Goal: Find specific page/section: Find specific page/section

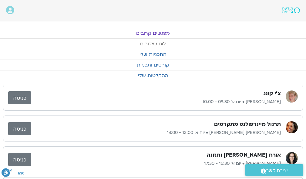
click at [154, 43] on link "לוח שידורים" at bounding box center [153, 44] width 306 height 10
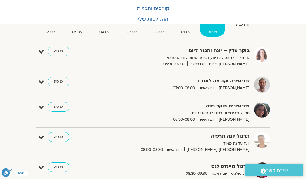
scroll to position [77, 0]
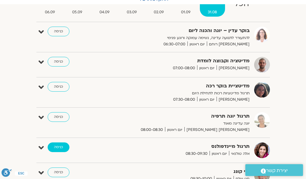
click at [56, 147] on link "כניסה" at bounding box center [59, 148] width 22 height 10
click at [60, 145] on link "כניסה" at bounding box center [59, 148] width 22 height 10
click at [54, 145] on link "כניסה" at bounding box center [59, 148] width 22 height 10
